Goal: Task Accomplishment & Management: Use online tool/utility

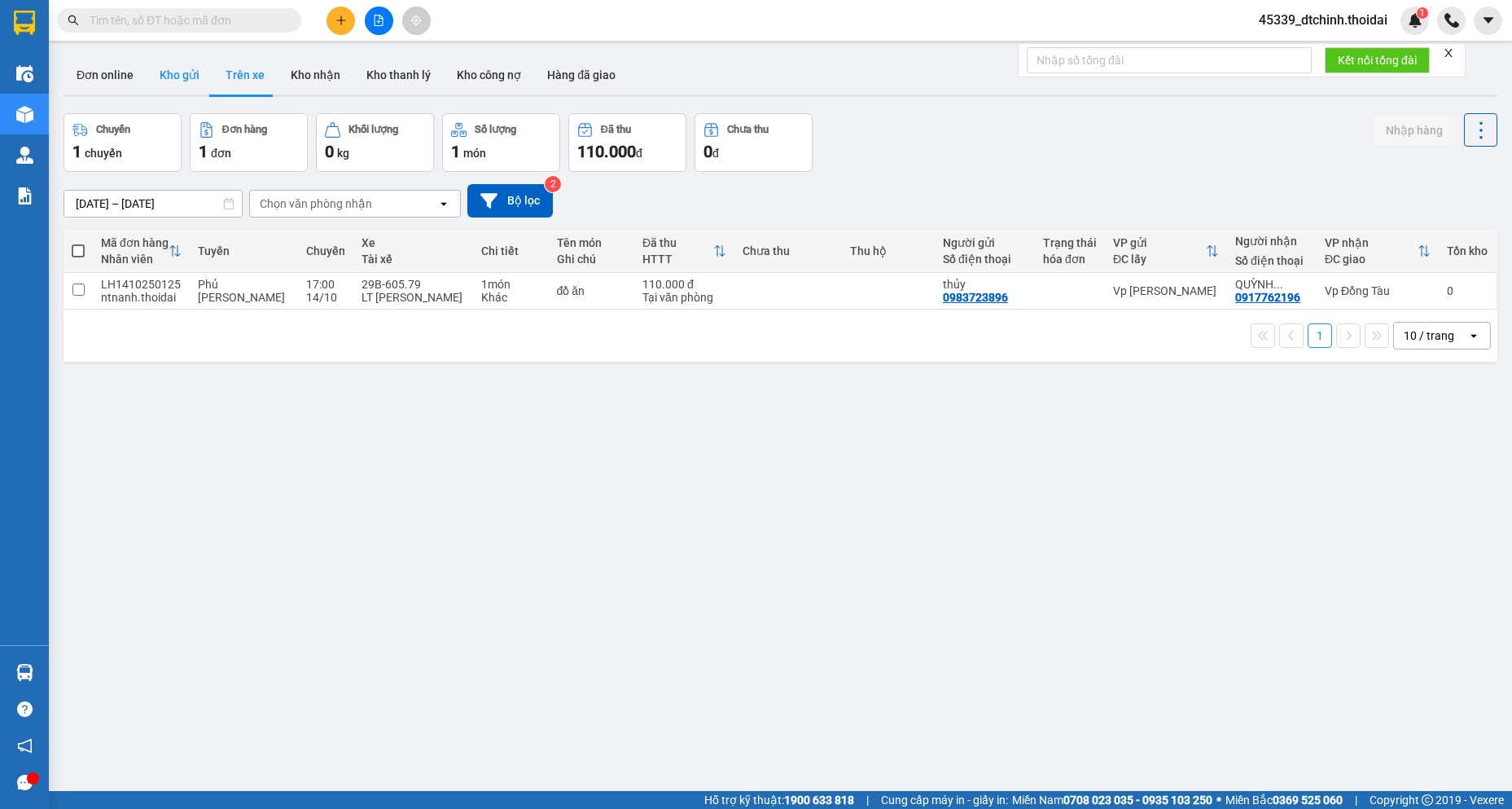
click at [185, 86] on button "Kho gửi" at bounding box center [179, 75] width 66 height 39
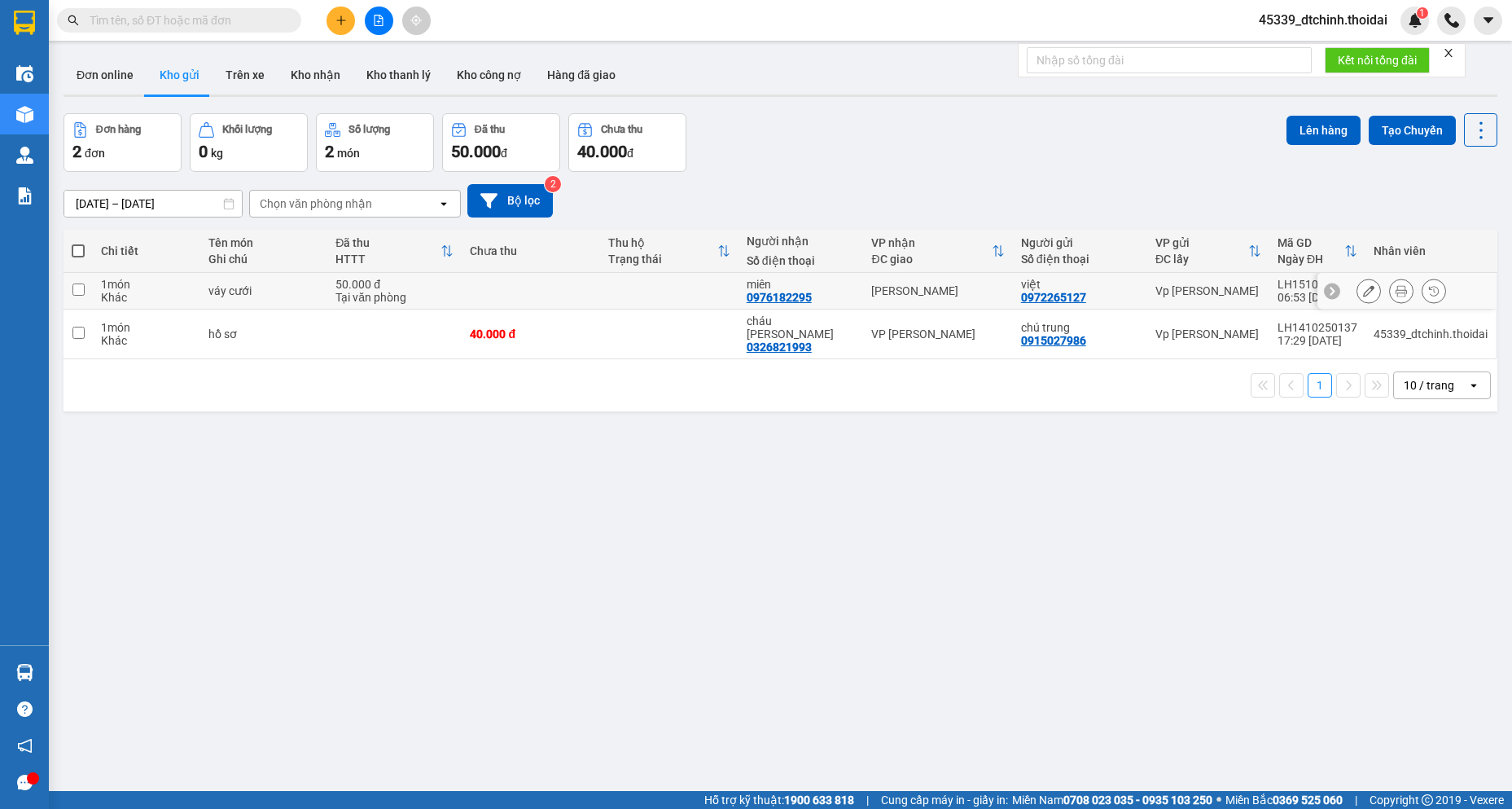
click at [1396, 288] on icon at bounding box center [1401, 291] width 12 height 12
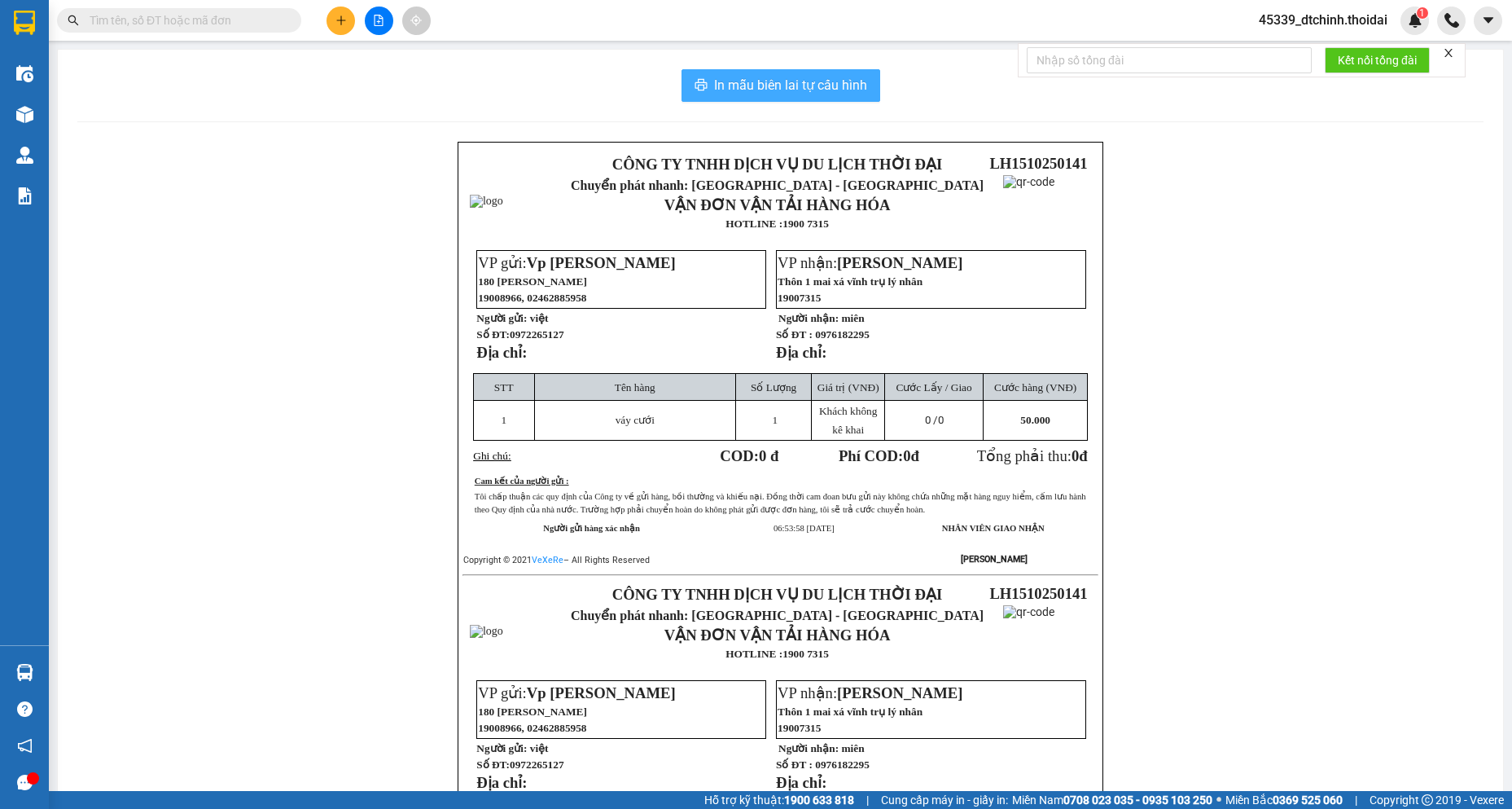
click at [785, 86] on span "In mẫu biên lai tự cấu hình" at bounding box center [791, 85] width 153 height 21
